Goal: Task Accomplishment & Management: Use online tool/utility

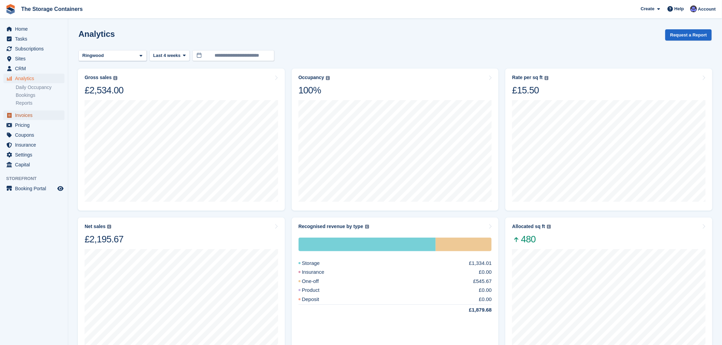
click at [35, 113] on span "Invoices" at bounding box center [35, 116] width 41 height 10
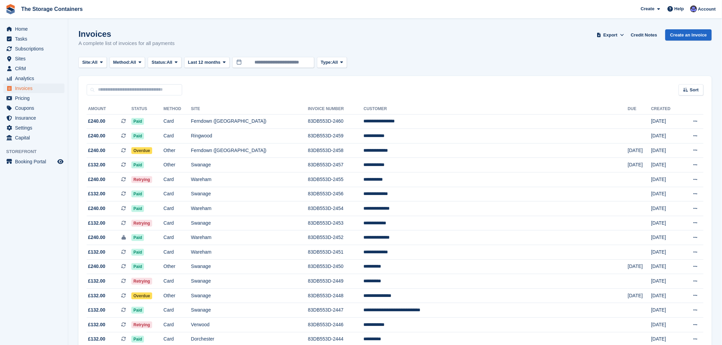
click at [133, 86] on input "text" at bounding box center [135, 89] width 96 height 11
type input "****"
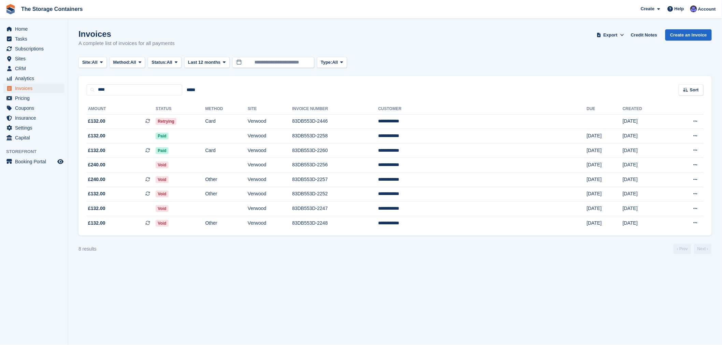
click at [461, 60] on div "Site: All All Ferndown ([GEOGRAPHIC_DATA]) Ringwood Swanage Wareham [GEOGRAPHIC…" at bounding box center [394, 62] width 633 height 11
click at [479, 254] on div "8 results ‹ Prev Next ›" at bounding box center [394, 249] width 633 height 10
click at [494, 67] on div "Site: All All Ferndown ([GEOGRAPHIC_DATA]) Ringwood Swanage Wareham [GEOGRAPHIC…" at bounding box center [394, 62] width 633 height 11
click at [524, 48] on div "Invoices A complete list of invoices for all payments Export Export Invoices Ex…" at bounding box center [394, 42] width 633 height 26
click at [486, 47] on div "Invoices A complete list of invoices for all payments Export Export Invoices Ex…" at bounding box center [394, 42] width 633 height 26
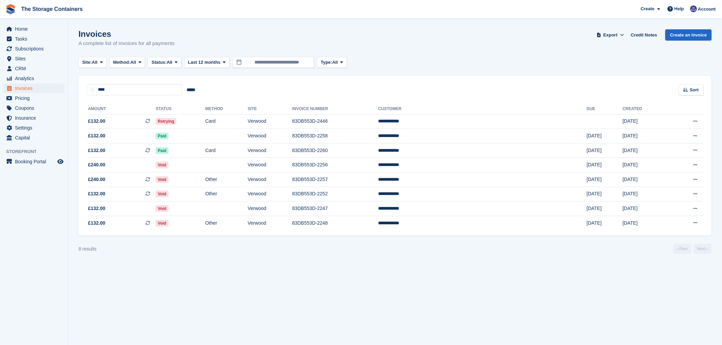
click at [479, 48] on div "Invoices A complete list of invoices for all payments Export Export Invoices Ex…" at bounding box center [394, 42] width 633 height 26
